Goal: Task Accomplishment & Management: Complete application form

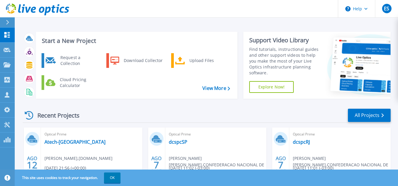
click at [6, 23] on icon at bounding box center [7, 22] width 3 height 5
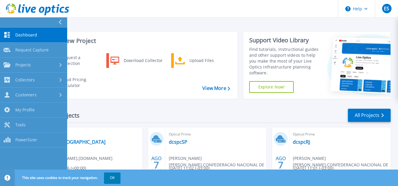
click at [6, 23] on button at bounding box center [33, 22] width 67 height 10
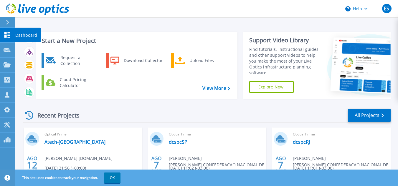
click at [16, 34] on p "Dashboard" at bounding box center [26, 35] width 22 height 15
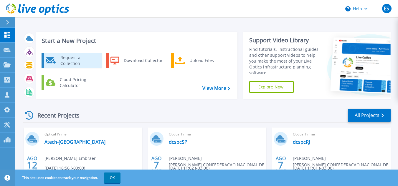
click at [86, 60] on div "Request a Collection" at bounding box center [78, 61] width 43 height 12
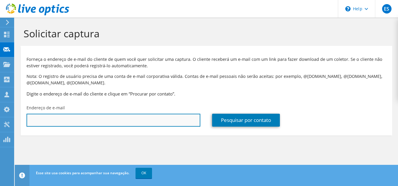
click at [47, 118] on input "text" at bounding box center [114, 120] width 174 height 13
paste input "tdima@atech.com.br"
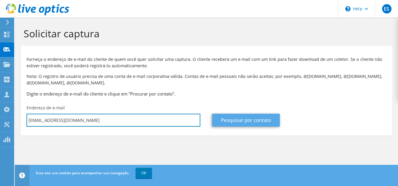
type input "tdima@atech.com.br"
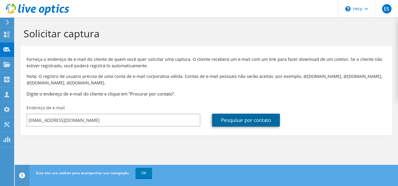
click at [253, 122] on link "Pesquisar por contato" at bounding box center [246, 120] width 68 height 13
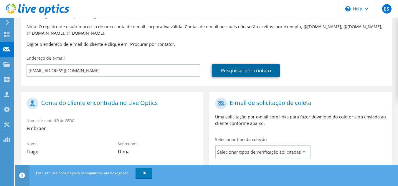
scroll to position [118, 0]
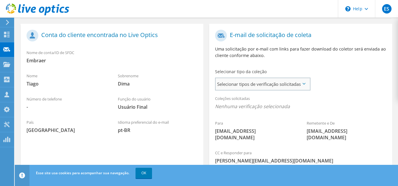
click at [294, 84] on span "Selecionar tipos de verificação solicitadas" at bounding box center [263, 84] width 94 height 12
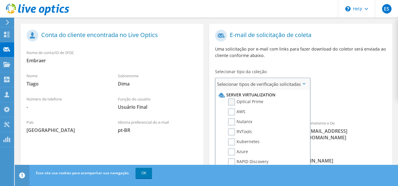
click at [234, 101] on label "Optical Prime" at bounding box center [245, 102] width 35 height 7
click at [0, 0] on input "Optical Prime" at bounding box center [0, 0] width 0 height 0
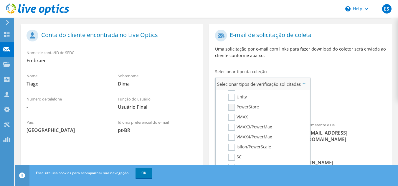
click at [230, 109] on label "PowerStore" at bounding box center [243, 107] width 31 height 7
click at [0, 0] on input "PowerStore" at bounding box center [0, 0] width 0 height 0
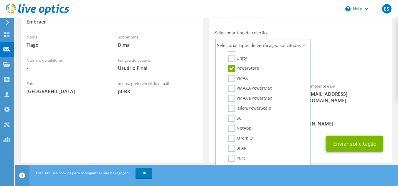
scroll to position [157, 0]
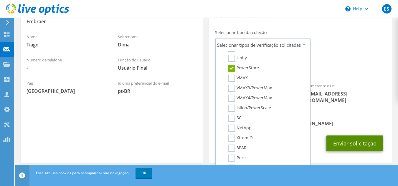
click at [350, 138] on button "Enviar solicitação" at bounding box center [354, 144] width 57 height 16
